Goal: Task Accomplishment & Management: Manage account settings

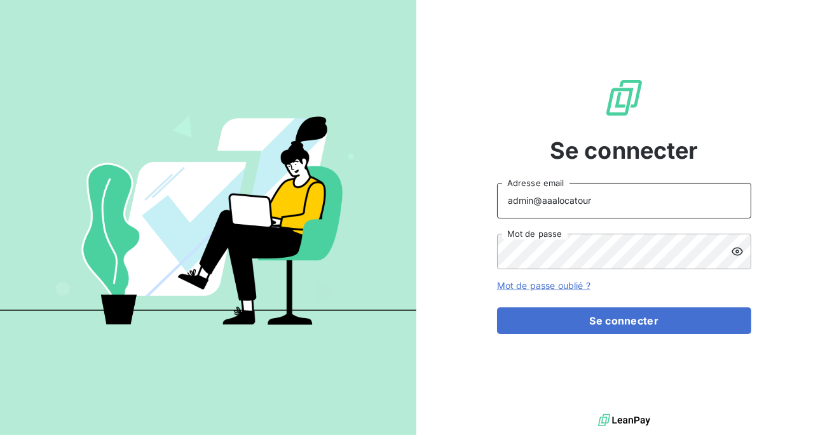
click at [613, 208] on input "admin@aaalocatour" at bounding box center [624, 201] width 254 height 36
type input "[EMAIL_ADDRESS][DOMAIN_NAME]"
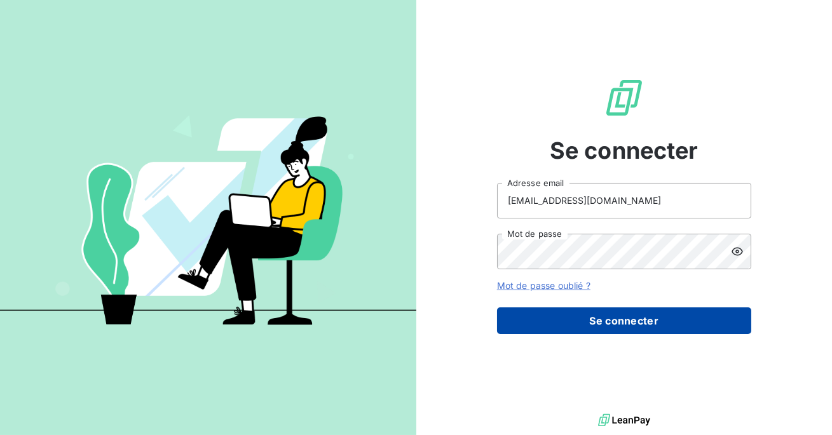
click at [613, 329] on button "Se connecter" at bounding box center [624, 321] width 254 height 27
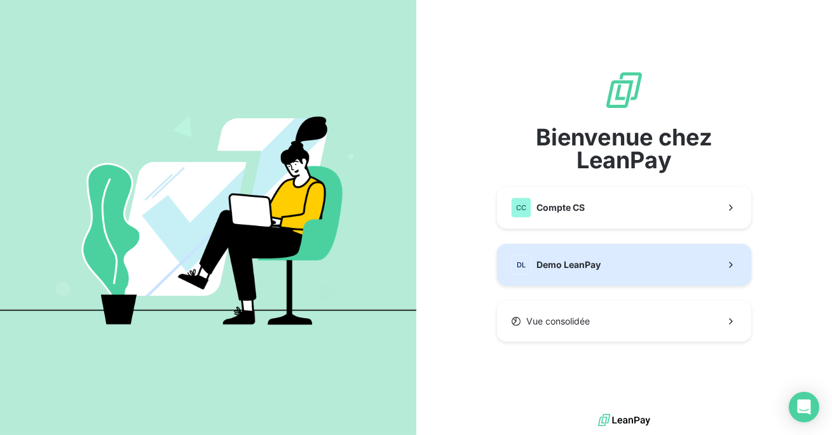
click at [598, 267] on span "Demo LeanPay" at bounding box center [569, 265] width 64 height 13
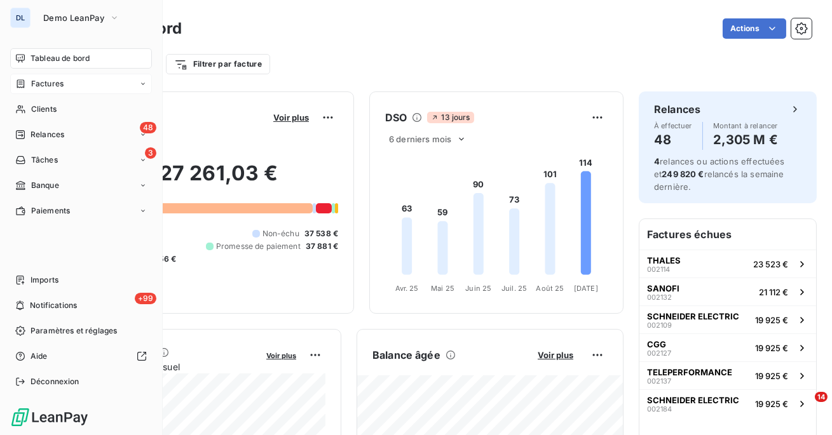
click at [47, 93] on div "Factures" at bounding box center [81, 84] width 142 height 20
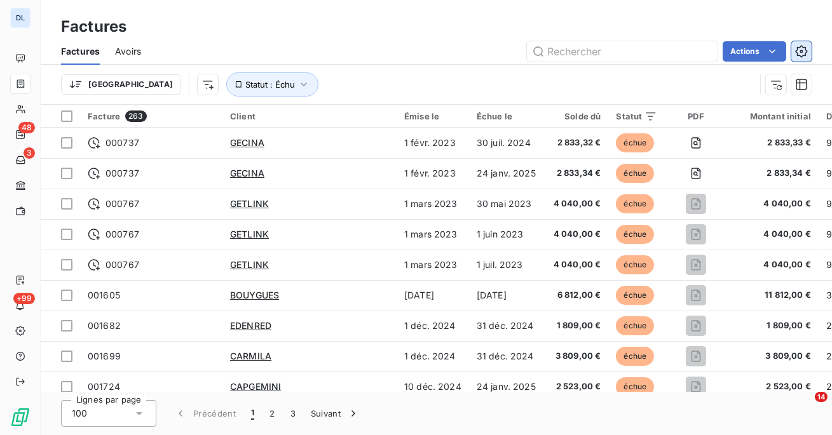
click at [795, 51] on icon "button" at bounding box center [801, 51] width 13 height 13
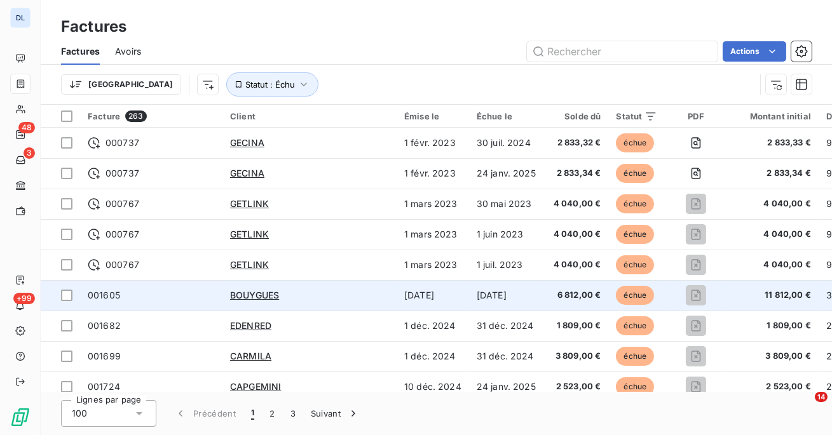
click at [173, 301] on span "001605" at bounding box center [151, 295] width 127 height 13
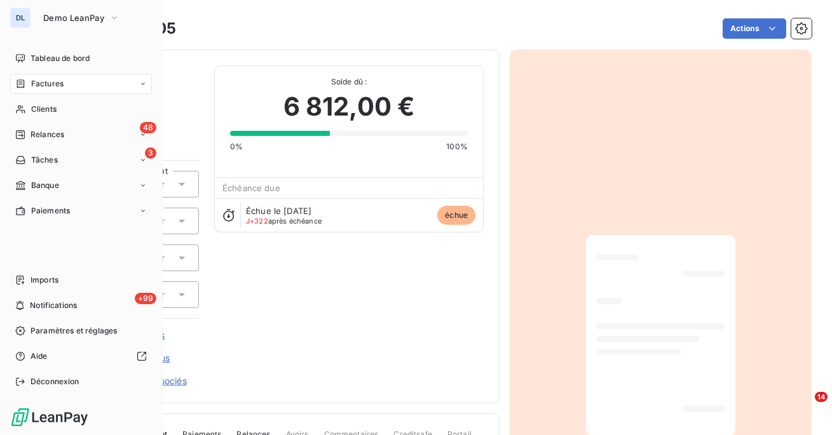
click at [27, 86] on div "Factures" at bounding box center [39, 83] width 48 height 11
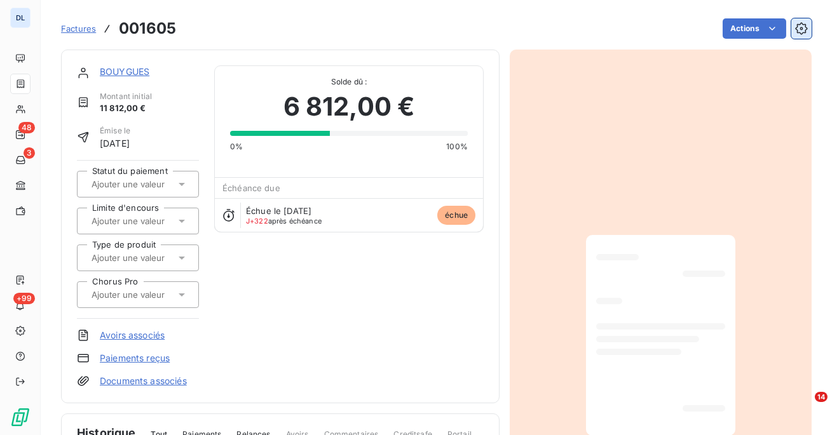
click at [800, 29] on icon "button" at bounding box center [801, 28] width 3 height 3
click at [808, 30] on button "button" at bounding box center [801, 28] width 20 height 20
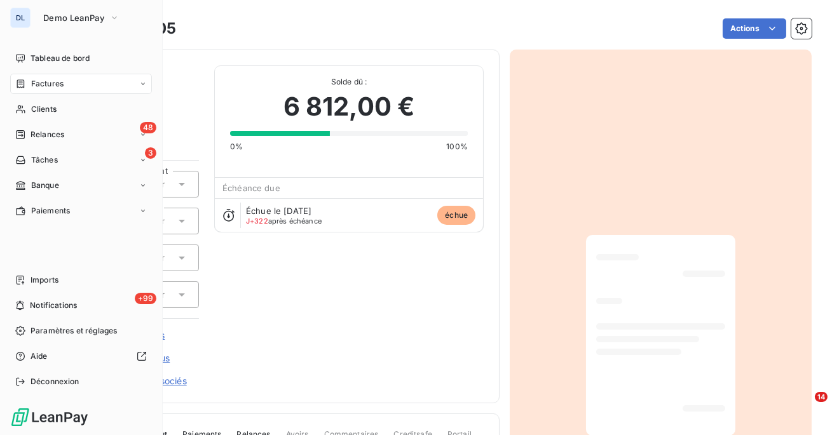
click at [58, 83] on span "Factures" at bounding box center [47, 83] width 32 height 11
click at [32, 81] on span "Factures" at bounding box center [47, 83] width 32 height 11
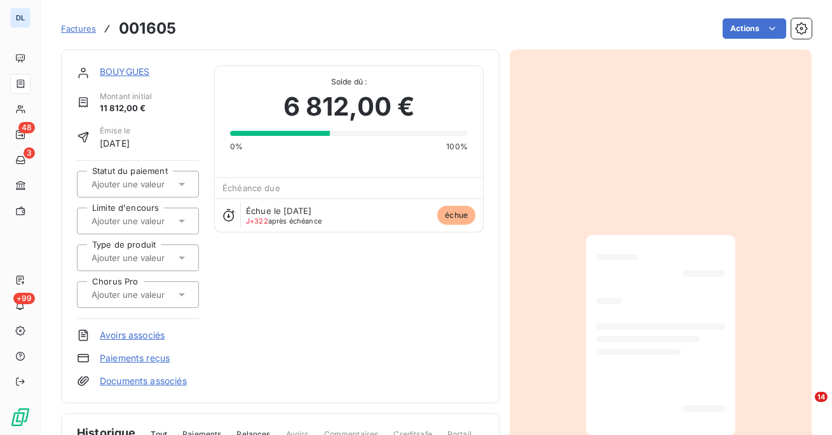
click at [816, 27] on section "Factures 001605 Actions BOUYGUES Montant initial 11 812,00 € Émise le 15 sept. …" at bounding box center [436, 217] width 791 height 435
click at [801, 29] on icon "button" at bounding box center [801, 28] width 13 height 13
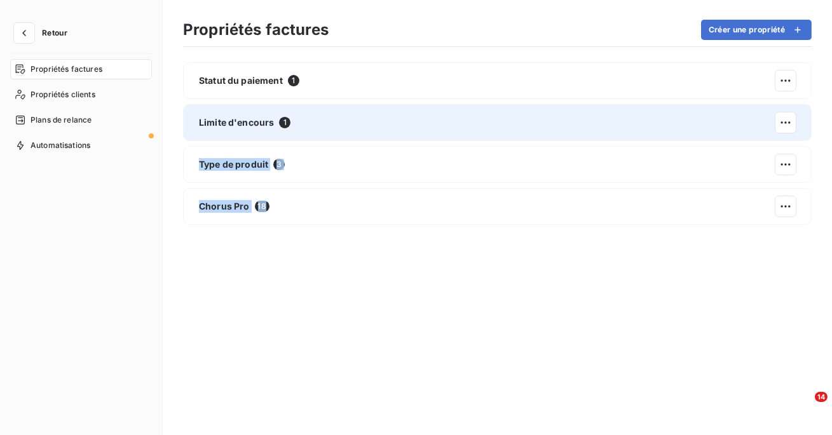
drag, startPoint x: 625, startPoint y: 211, endPoint x: 615, endPoint y: 123, distance: 88.3
click at [615, 121] on div "Statut du paiement 1 Limite d'encours 1 Type de produit 3 Chorus Pro 18" at bounding box center [497, 238] width 629 height 353
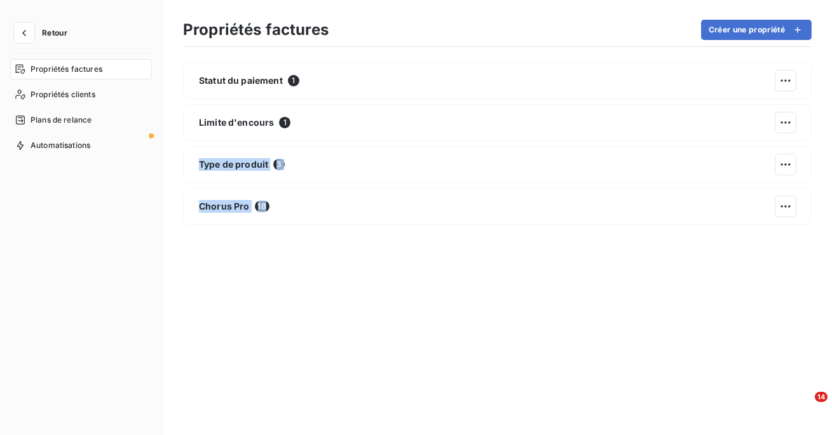
click at [359, 306] on div "Statut du paiement 1 Limite d'encours 1 Type de produit 3 Chorus Pro 18" at bounding box center [497, 238] width 629 height 353
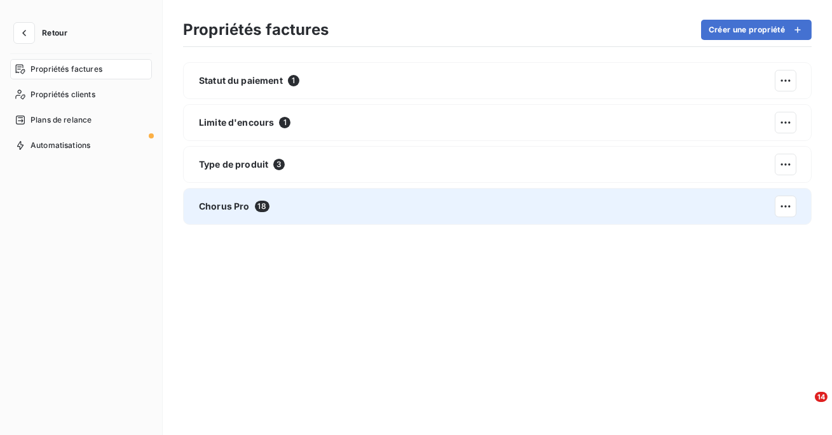
click at [776, 196] on html "Retour Propriétés factures Propriétés clients Plans de relance Automatisations …" at bounding box center [416, 217] width 832 height 435
click at [727, 247] on div "Actions sur la propriété" at bounding box center [727, 234] width 135 height 31
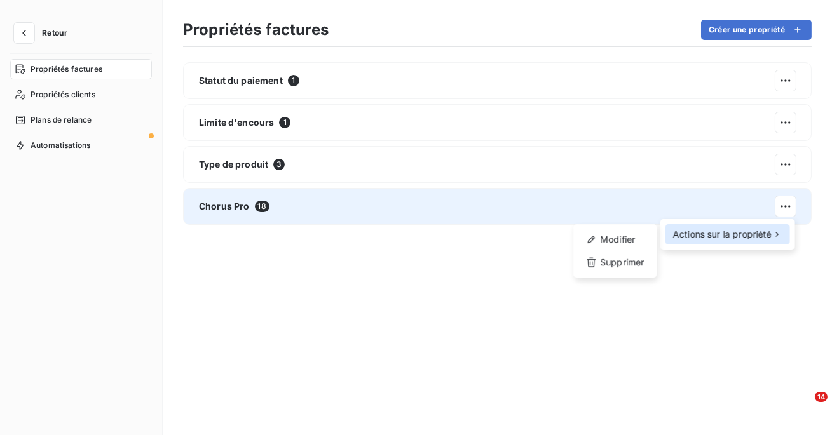
click at [727, 238] on span "Actions sur la propriété" at bounding box center [722, 234] width 99 height 13
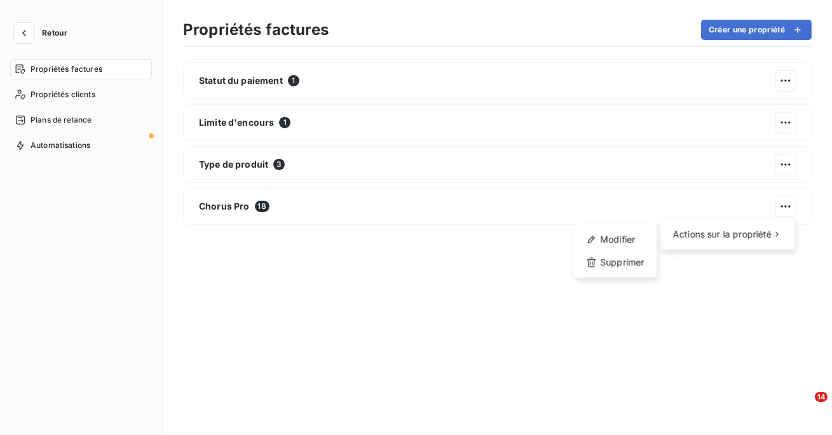
click at [681, 279] on html "Retour Propriétés factures Propriétés clients Plans de relance Automatisations …" at bounding box center [416, 217] width 832 height 435
click at [27, 32] on icon "button" at bounding box center [24, 33] width 13 height 13
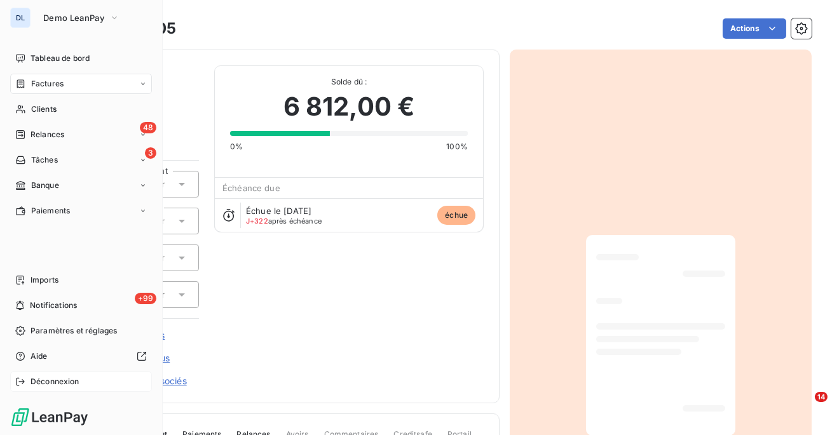
click at [65, 376] on span "Déconnexion" at bounding box center [55, 381] width 49 height 11
